Goal: Information Seeking & Learning: Learn about a topic

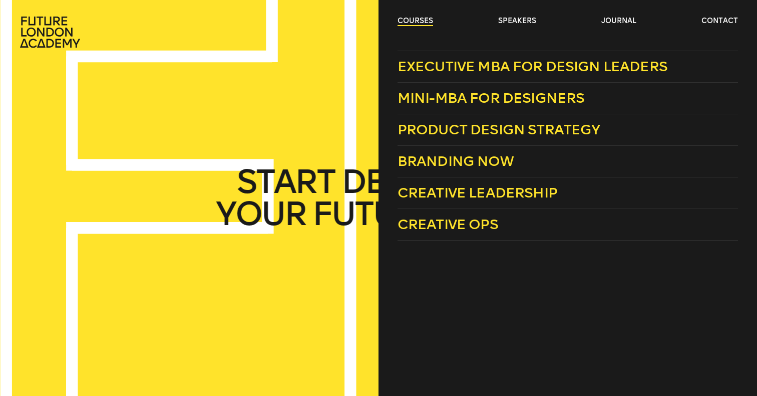
click at [417, 20] on link "courses" at bounding box center [416, 21] width 36 height 10
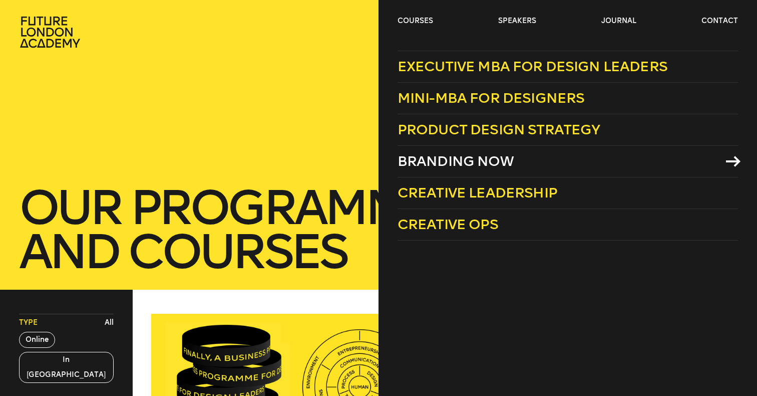
click at [449, 154] on span "Branding Now" at bounding box center [456, 161] width 116 height 17
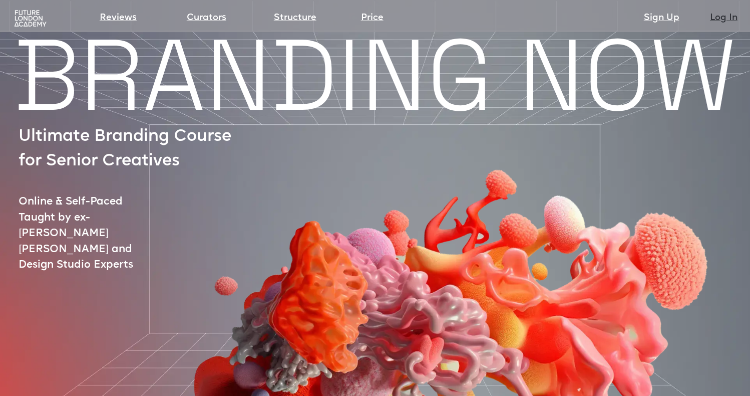
click at [722, 18] on link "Log In" at bounding box center [724, 18] width 28 height 14
click at [717, 15] on link "Log In" at bounding box center [724, 18] width 28 height 14
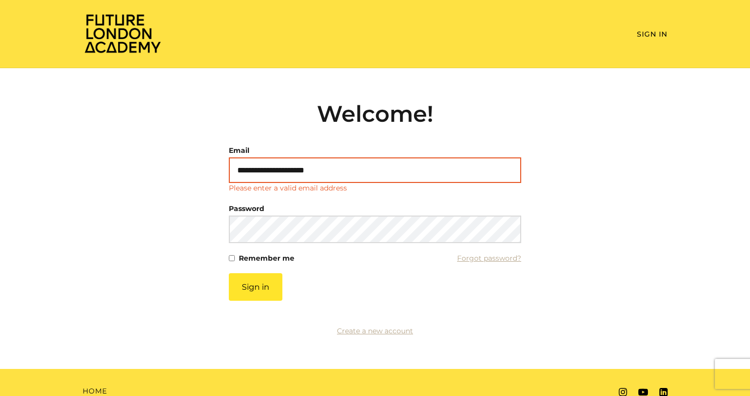
type input "**********"
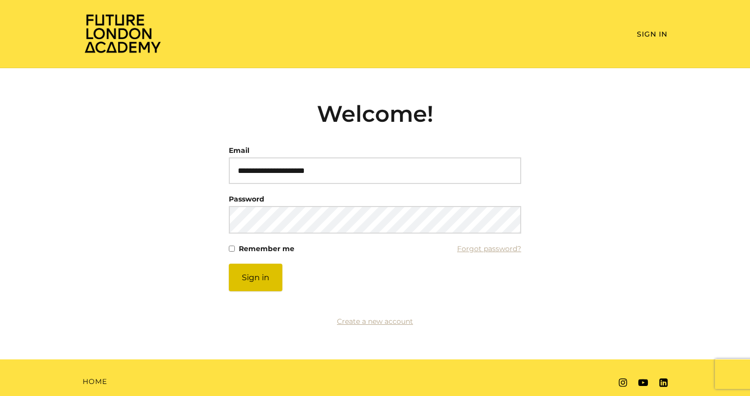
click at [261, 276] on button "Sign in" at bounding box center [256, 277] width 54 height 28
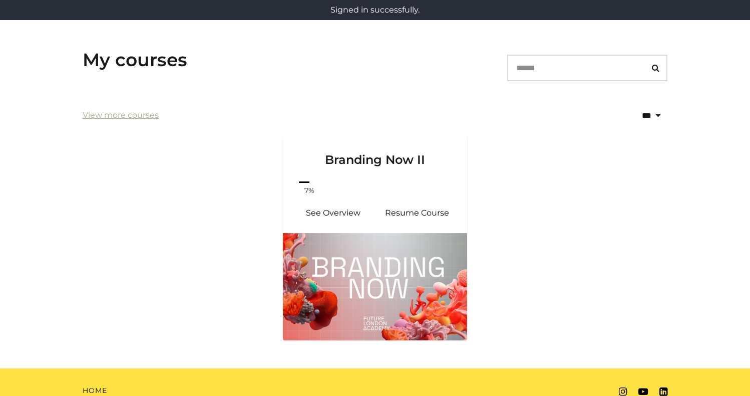
scroll to position [150, 0]
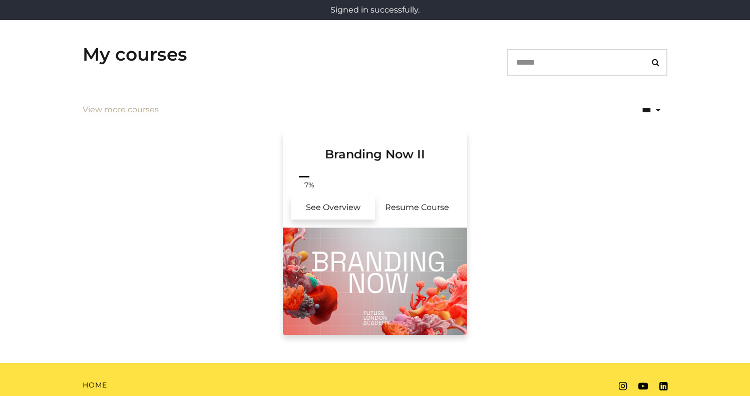
click at [343, 204] on link "See Overview" at bounding box center [333, 207] width 84 height 24
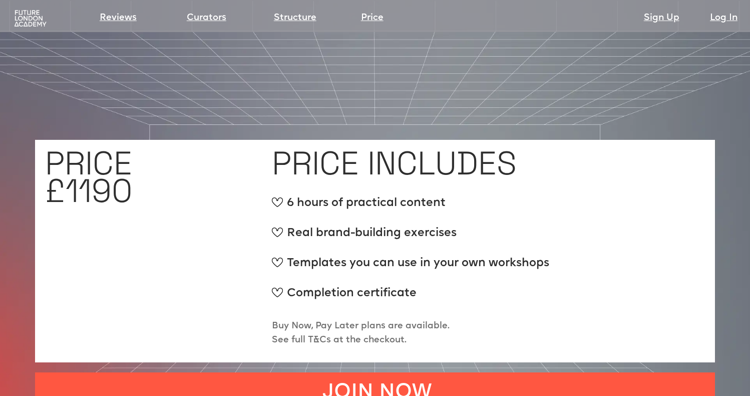
scroll to position [3752, 0]
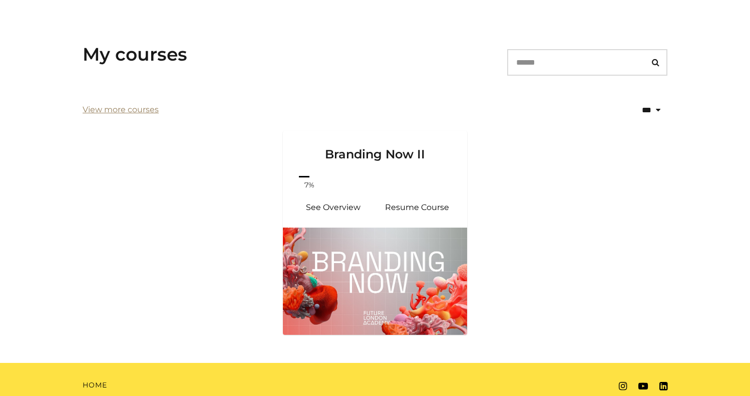
click at [137, 112] on link "View more courses" at bounding box center [121, 110] width 76 height 12
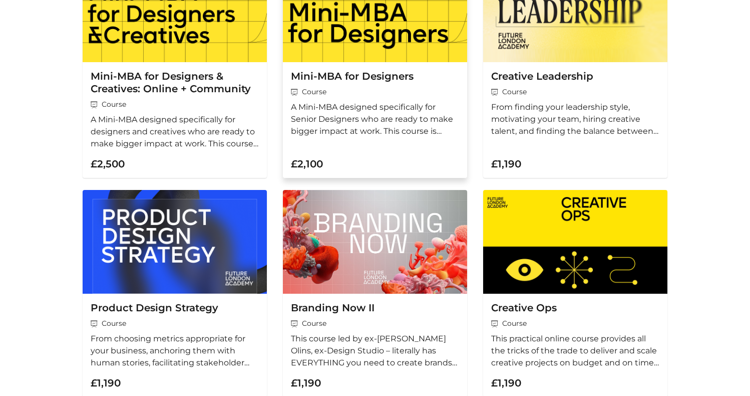
scroll to position [338, 0]
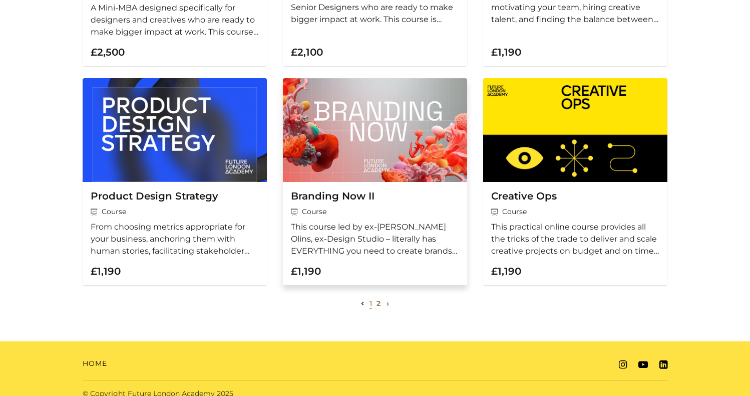
click at [321, 210] on span "Course" at bounding box center [375, 211] width 168 height 11
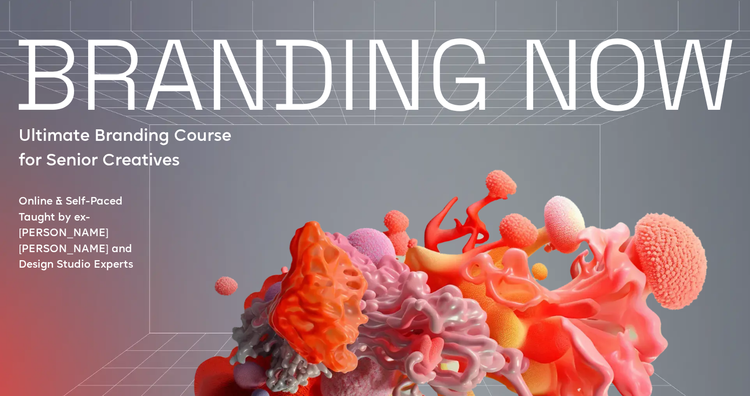
click at [364, 212] on img at bounding box center [444, 270] width 632 height 452
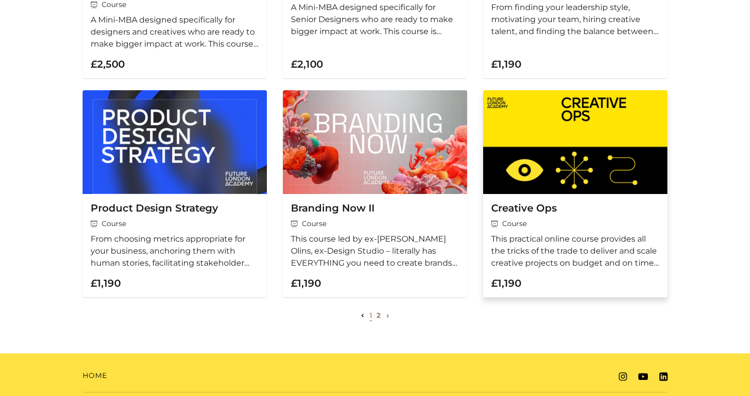
click at [532, 210] on h3 "Creative Ops" at bounding box center [575, 208] width 168 height 13
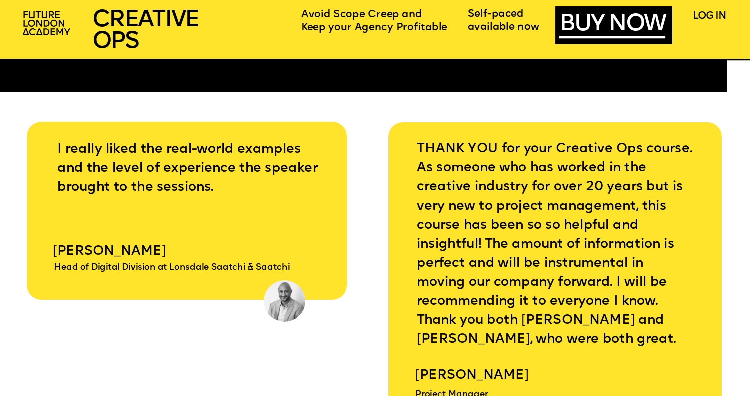
scroll to position [4113, 0]
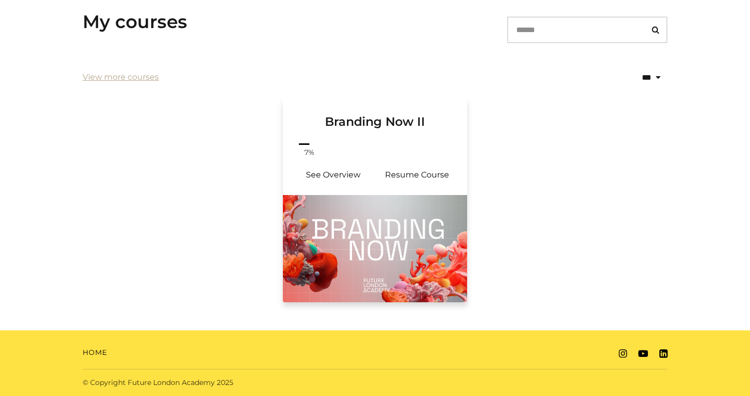
scroll to position [182, 0]
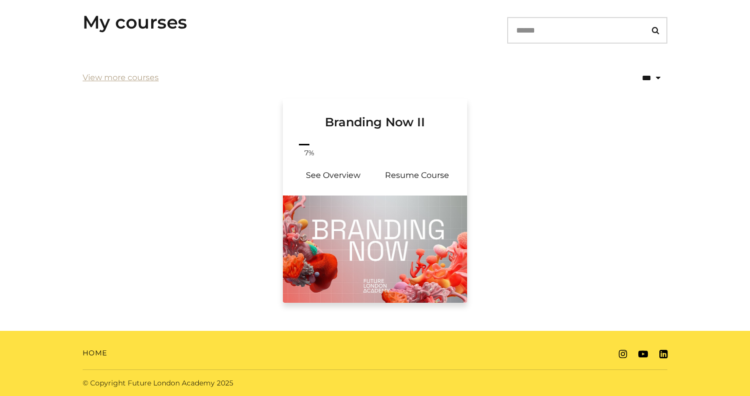
click at [381, 224] on img at bounding box center [375, 248] width 184 height 107
